Goal: Use online tool/utility: Utilize a website feature to perform a specific function

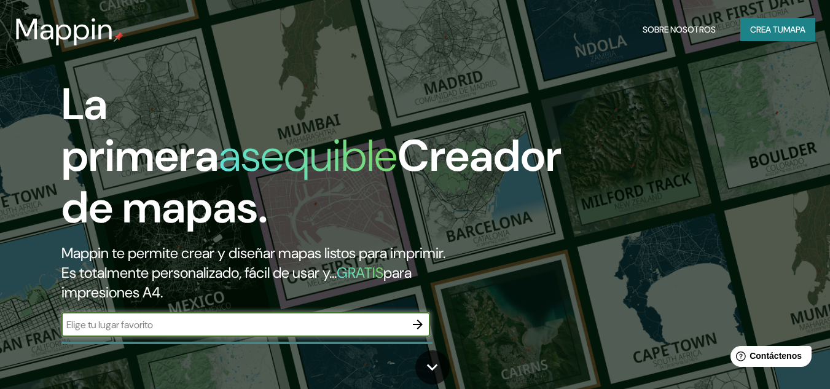
click at [757, 20] on button "Crea tu mapa" at bounding box center [777, 29] width 75 height 23
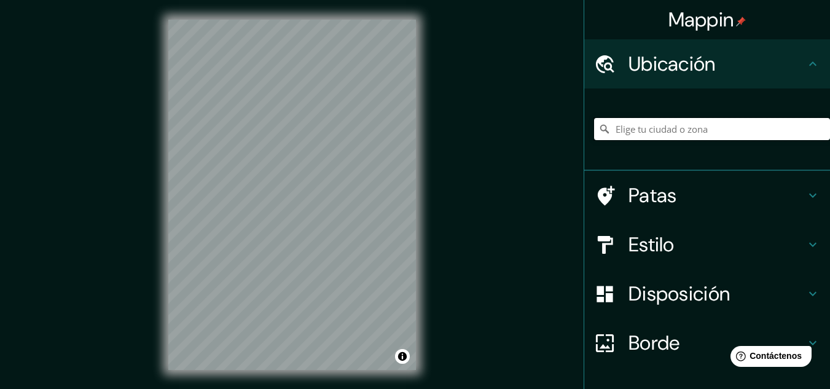
click at [688, 132] on input "Elige tu ciudad o zona" at bounding box center [712, 129] width 236 height 22
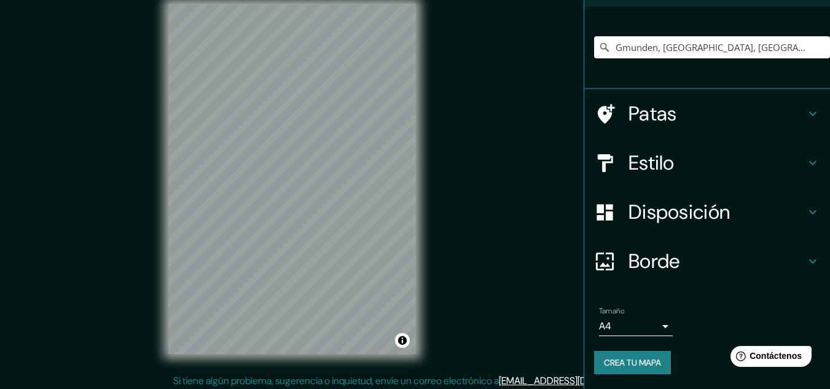
scroll to position [20, 0]
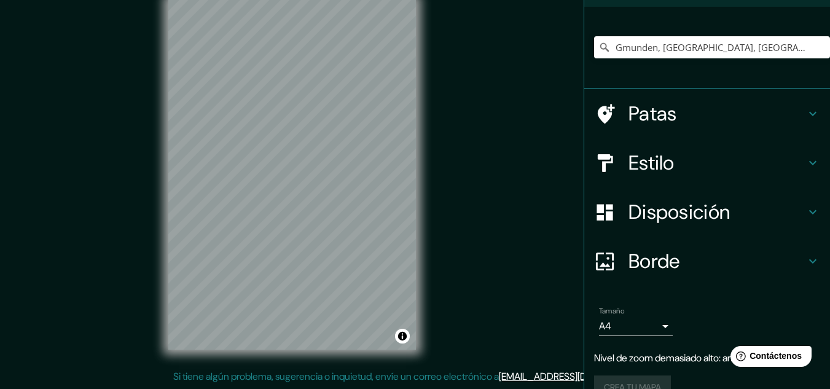
click at [667, 117] on font "Patas" at bounding box center [653, 114] width 49 height 26
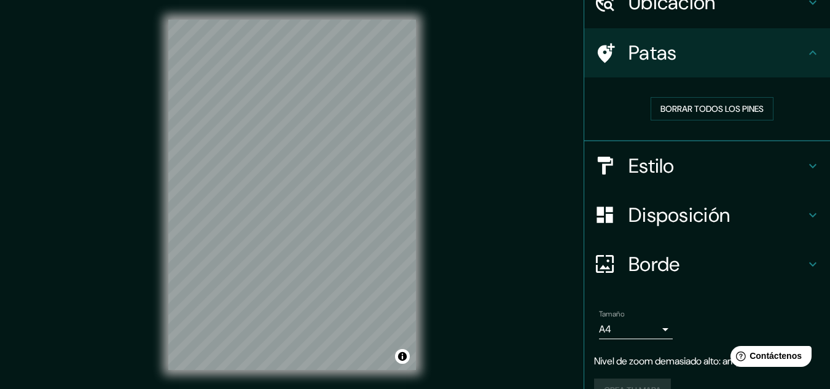
scroll to position [0, 0]
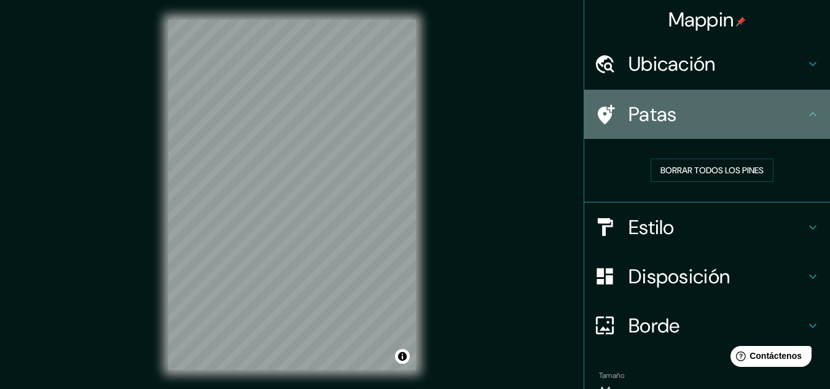
click at [598, 111] on icon at bounding box center [606, 114] width 17 height 20
click at [796, 111] on h4 "Patas" at bounding box center [717, 114] width 177 height 25
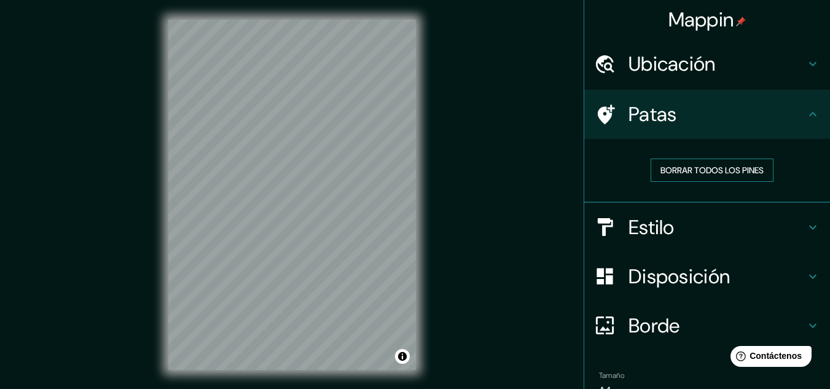
click at [721, 173] on font "Borrar todos los pines" at bounding box center [712, 170] width 103 height 11
click at [648, 52] on font "Ubicación" at bounding box center [672, 64] width 87 height 26
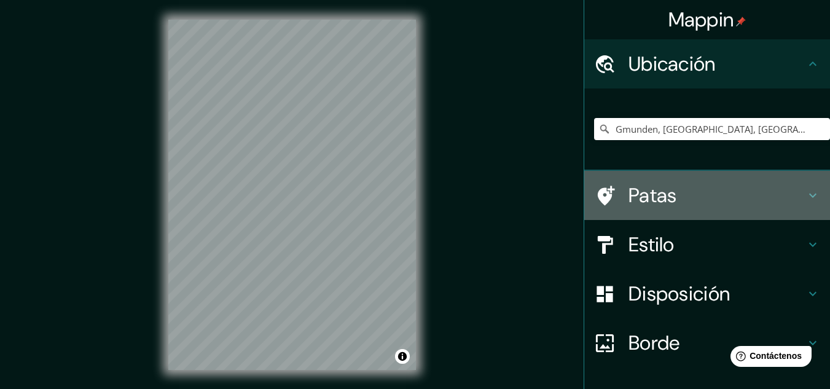
click at [658, 192] on font "Patas" at bounding box center [653, 196] width 49 height 26
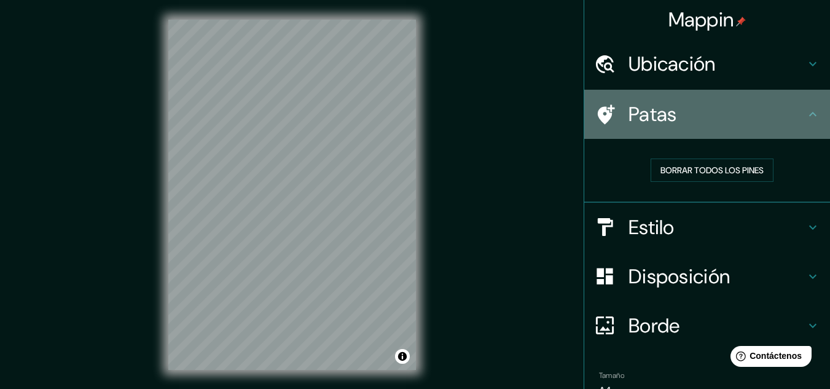
click at [654, 126] on font "Patas" at bounding box center [653, 114] width 49 height 26
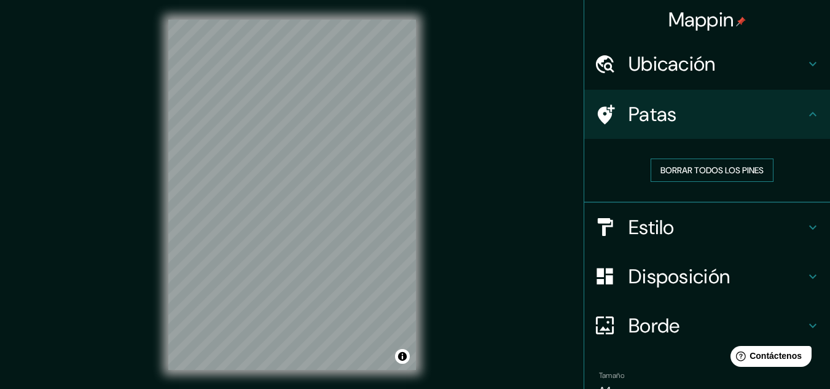
click at [711, 167] on font "Borrar todos los pines" at bounding box center [712, 170] width 103 height 11
click at [736, 67] on h4 "Ubicación" at bounding box center [717, 64] width 177 height 25
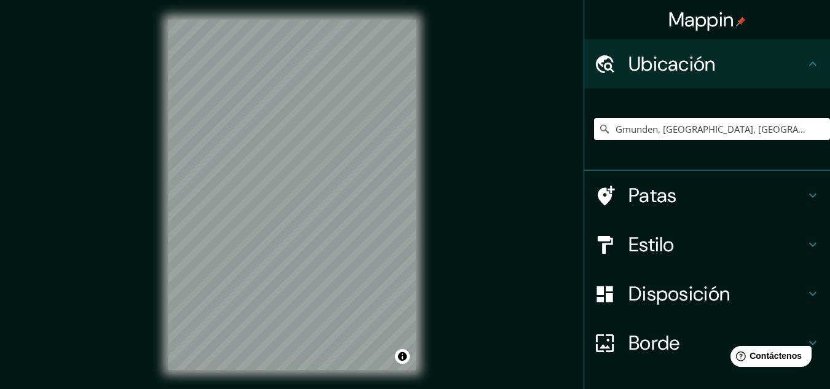
drag, startPoint x: 747, startPoint y: 128, endPoint x: 514, endPoint y: 139, distance: 233.2
click at [514, 139] on div "Mappin Ubicación Gmunden, [GEOGRAPHIC_DATA], [GEOGRAPHIC_DATA] Patas Estilo Dis…" at bounding box center [415, 204] width 830 height 409
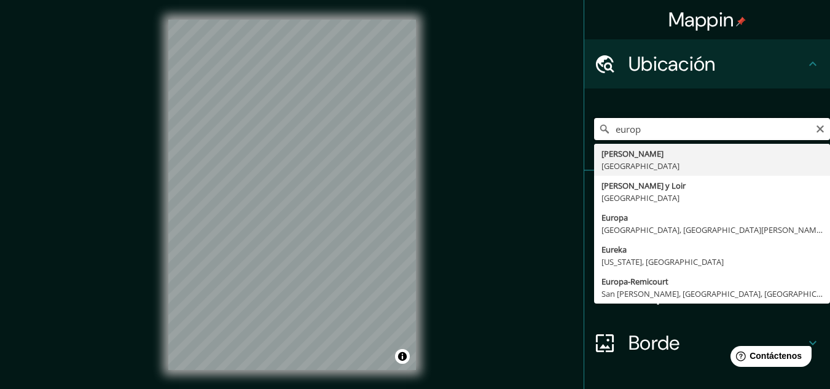
type input "europa"
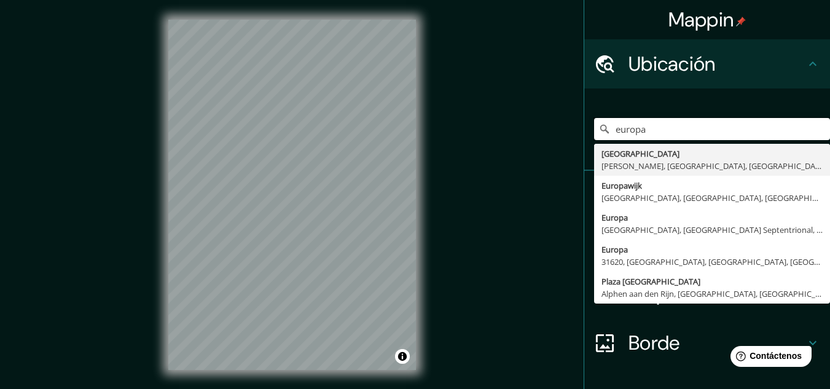
drag, startPoint x: 624, startPoint y: 129, endPoint x: 522, endPoint y: 127, distance: 102.0
click at [522, 127] on div "Mappin Ubicación [GEOGRAPHIC_DATA] Parque [GEOGRAPHIC_DATA] [GEOGRAPHIC_DATA], …" at bounding box center [415, 204] width 830 height 409
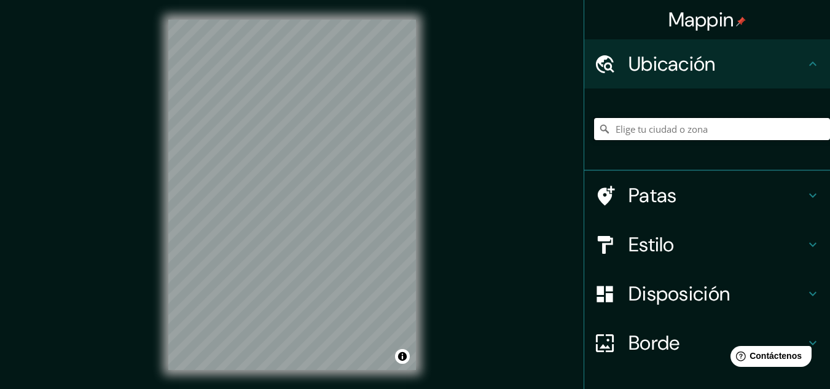
scroll to position [61, 0]
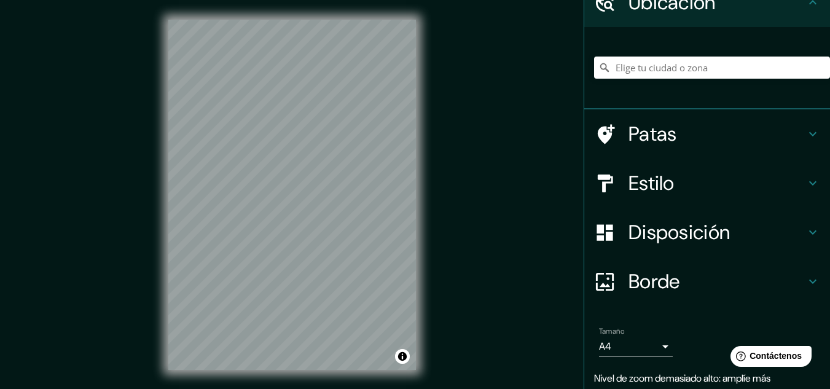
click at [629, 141] on font "Patas" at bounding box center [653, 134] width 49 height 26
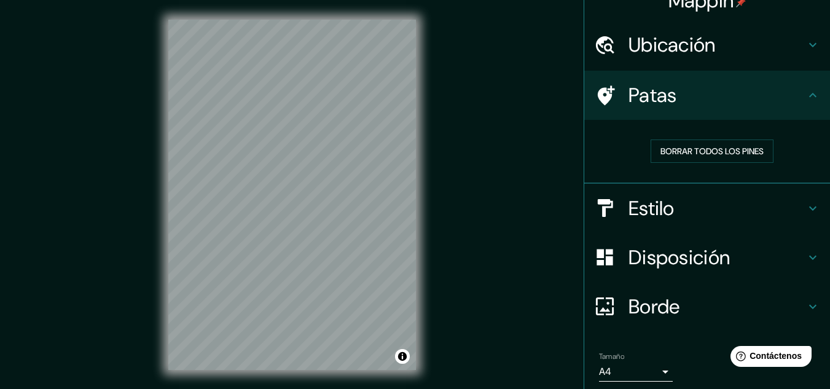
scroll to position [0, 0]
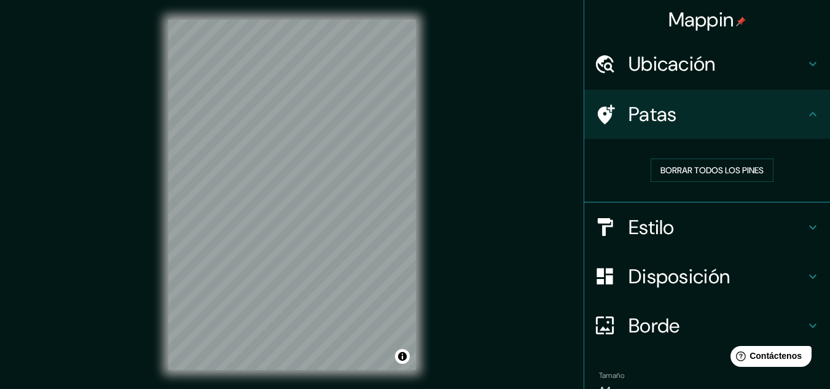
click at [584, 113] on div "Patas" at bounding box center [707, 114] width 246 height 49
click at [600, 116] on icon at bounding box center [606, 114] width 17 height 20
click at [600, 115] on icon at bounding box center [606, 114] width 17 height 20
click at [642, 65] on font "Ubicación" at bounding box center [672, 64] width 87 height 26
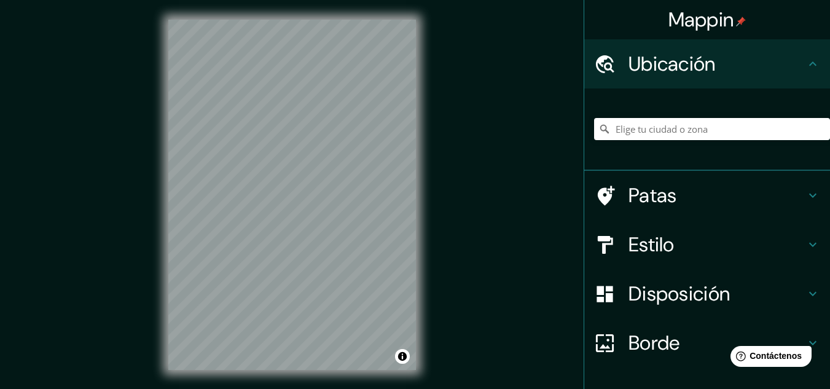
click at [600, 127] on icon at bounding box center [604, 129] width 9 height 9
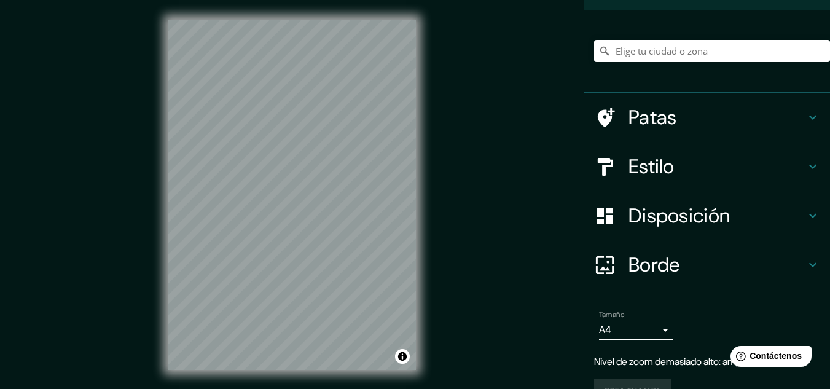
scroll to position [106, 0]
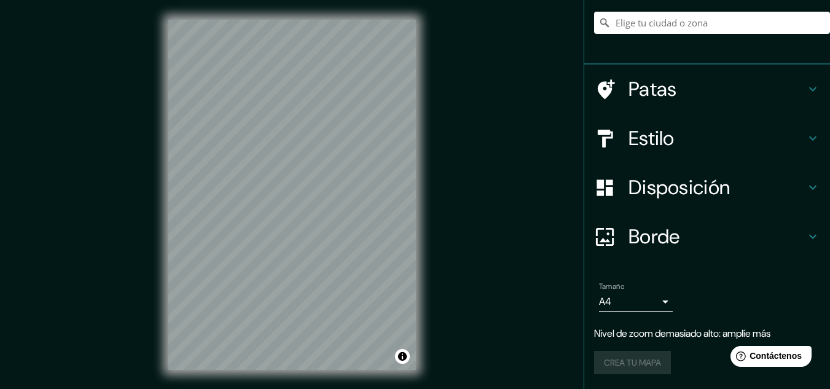
click at [726, 191] on h4 "Disposición" at bounding box center [717, 187] width 177 height 25
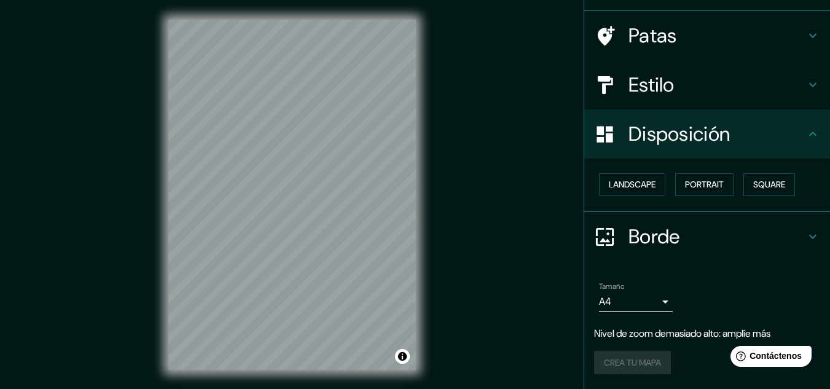
scroll to position [79, 0]
click at [609, 192] on font "Paisaje" at bounding box center [624, 185] width 31 height 16
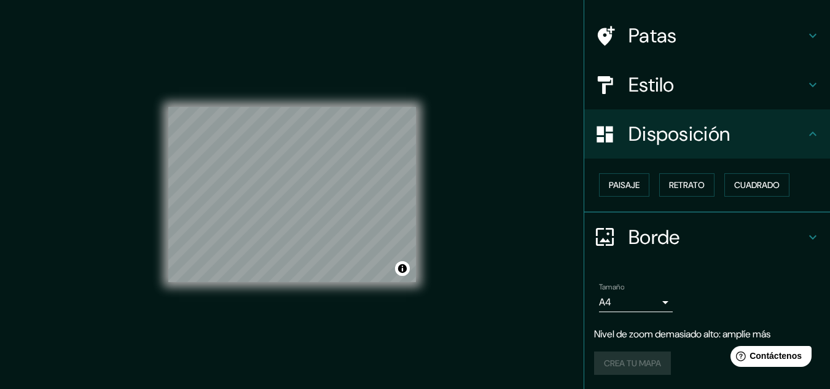
click at [651, 192] on div "Paisaje Retrato Cuadrado" at bounding box center [712, 184] width 236 height 33
click at [679, 181] on font "Retrato" at bounding box center [687, 184] width 36 height 11
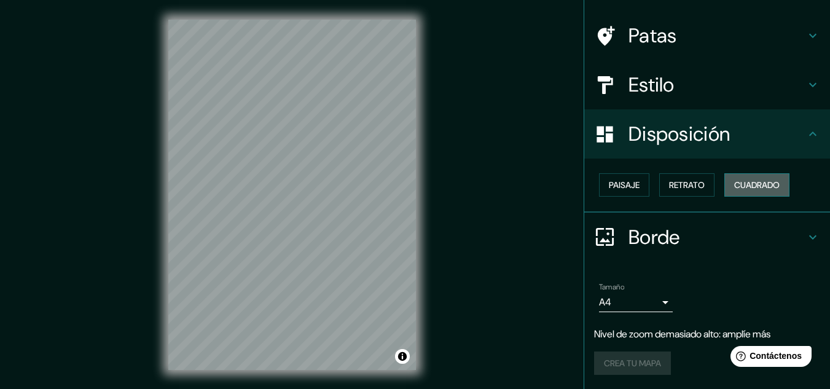
click at [748, 184] on font "Cuadrado" at bounding box center [756, 184] width 45 height 11
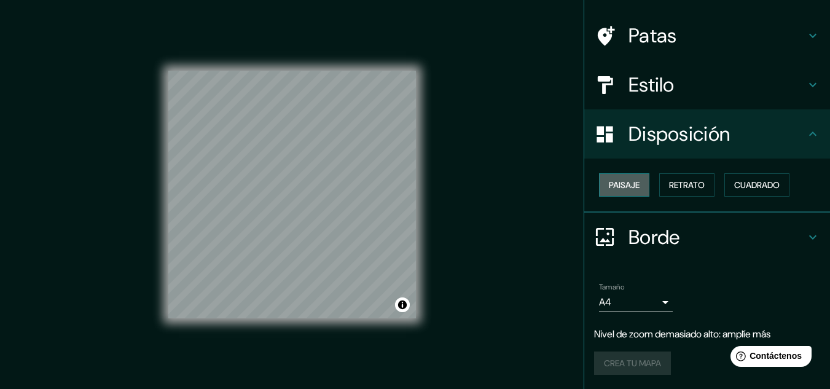
click at [618, 188] on font "Paisaje" at bounding box center [624, 184] width 31 height 11
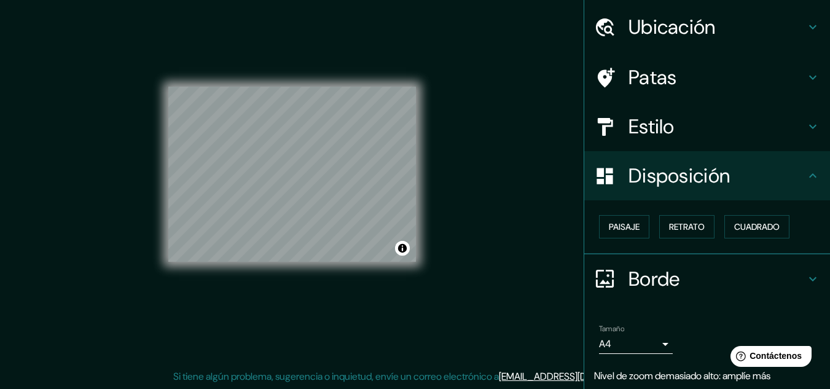
scroll to position [0, 0]
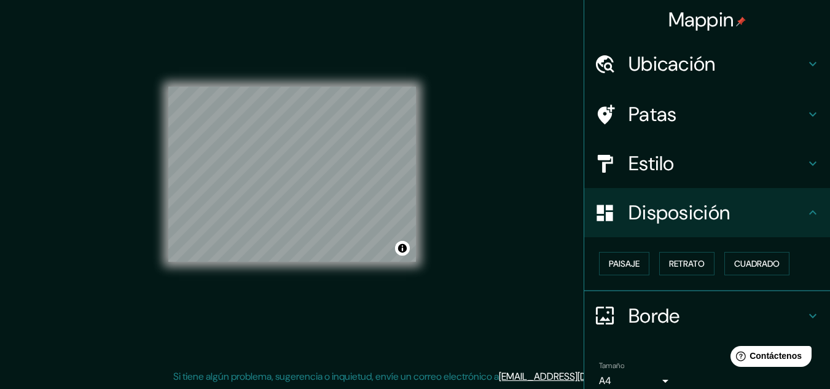
click at [654, 170] on font "Estilo" at bounding box center [652, 164] width 46 height 26
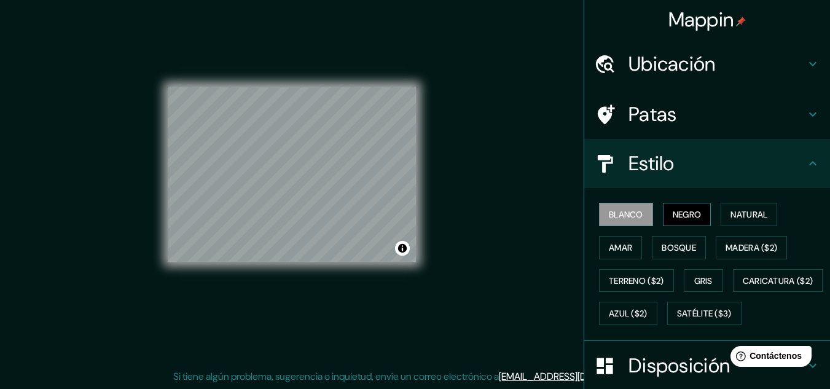
click at [683, 214] on font "Negro" at bounding box center [687, 214] width 29 height 11
click at [732, 215] on font "Natural" at bounding box center [749, 214] width 37 height 11
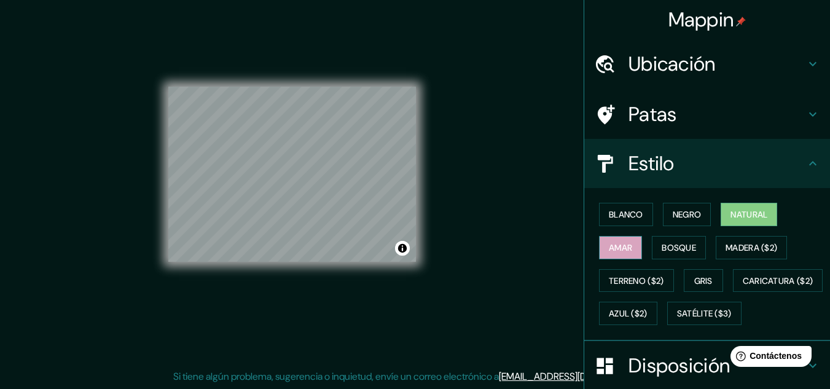
click at [611, 248] on font "Amar" at bounding box center [620, 247] width 23 height 11
click at [676, 253] on font "Bosque" at bounding box center [679, 248] width 34 height 16
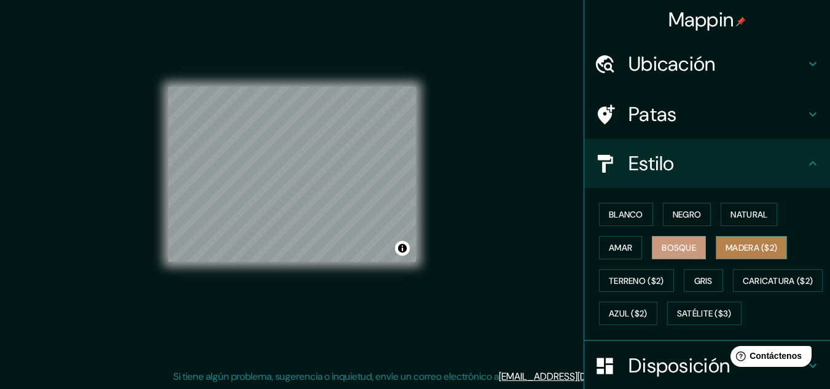
click at [731, 244] on font "Madera ($2)" at bounding box center [752, 247] width 52 height 11
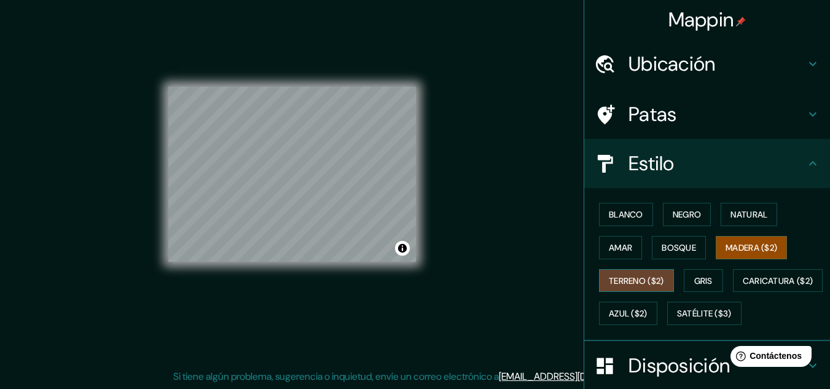
click at [614, 283] on font "Terreno ($2)" at bounding box center [636, 280] width 55 height 11
click at [705, 281] on font "Gris" at bounding box center [703, 280] width 18 height 11
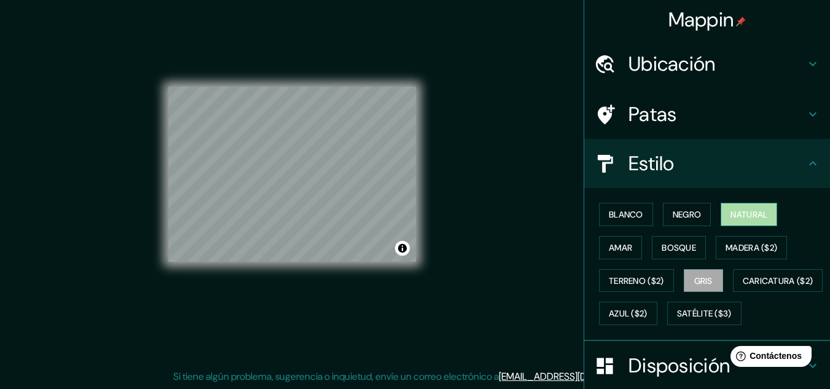
click at [737, 208] on font "Natural" at bounding box center [749, 214] width 37 height 16
click at [598, 112] on icon at bounding box center [606, 114] width 17 height 20
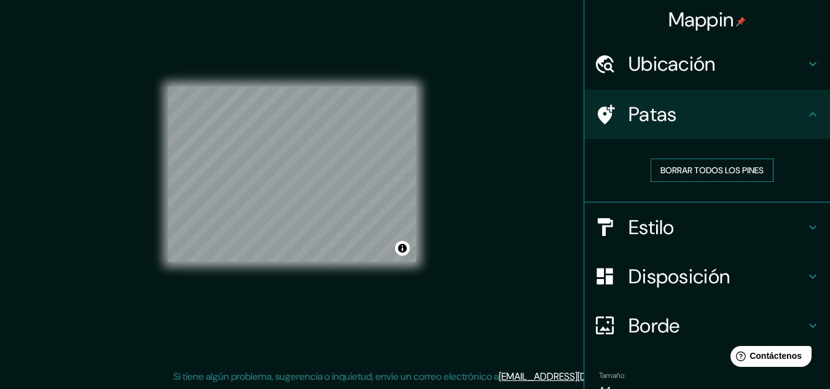
click at [693, 175] on font "Borrar todos los pines" at bounding box center [712, 170] width 103 height 11
click at [806, 110] on icon at bounding box center [813, 114] width 15 height 15
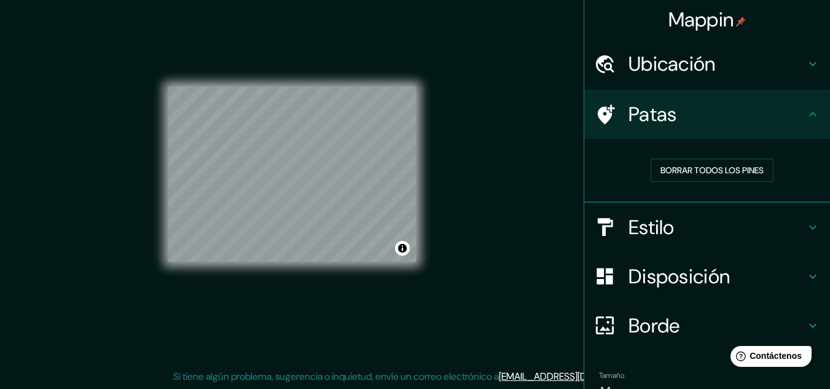
click at [750, 63] on h4 "Ubicación" at bounding box center [717, 64] width 177 height 25
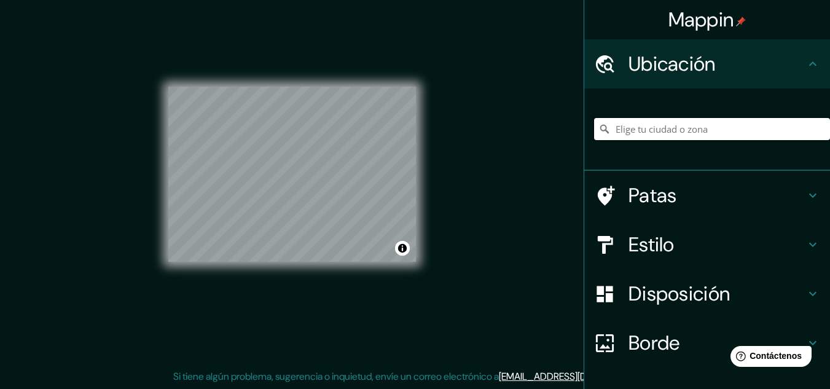
click at [683, 125] on input "Elige tu ciudad o zona" at bounding box center [712, 129] width 236 height 22
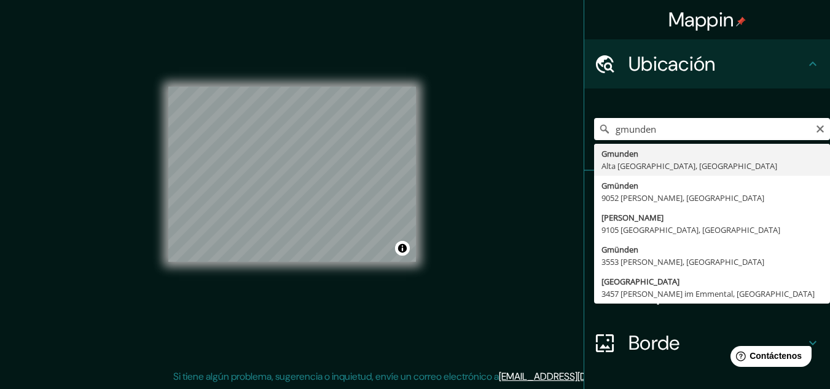
type input "Gmunden, [GEOGRAPHIC_DATA], [GEOGRAPHIC_DATA]"
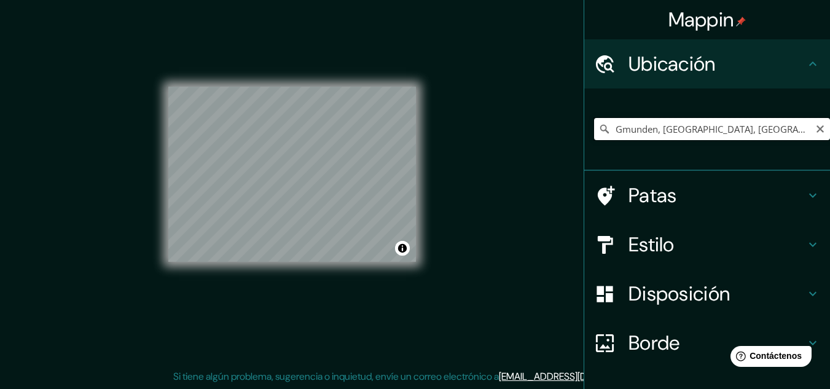
click at [755, 128] on input "Gmunden, [GEOGRAPHIC_DATA], [GEOGRAPHIC_DATA]" at bounding box center [712, 129] width 236 height 22
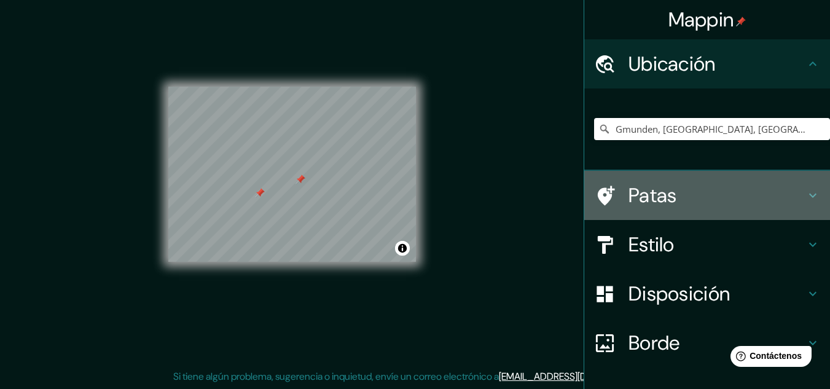
click at [656, 203] on font "Patas" at bounding box center [653, 196] width 49 height 26
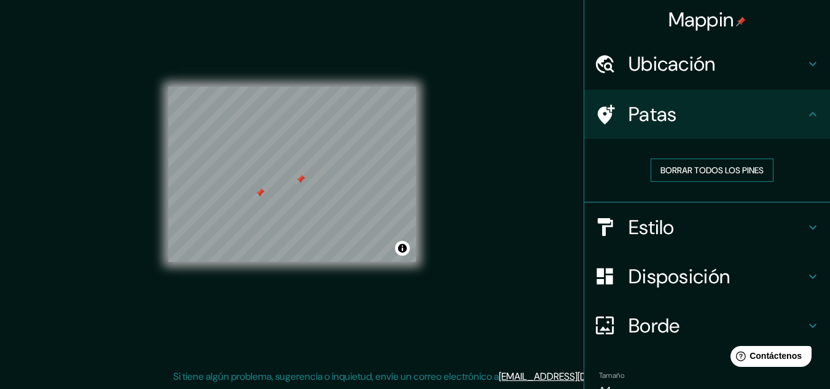
click at [691, 167] on font "Borrar todos los pines" at bounding box center [712, 170] width 103 height 11
